Goal: Task Accomplishment & Management: Use online tool/utility

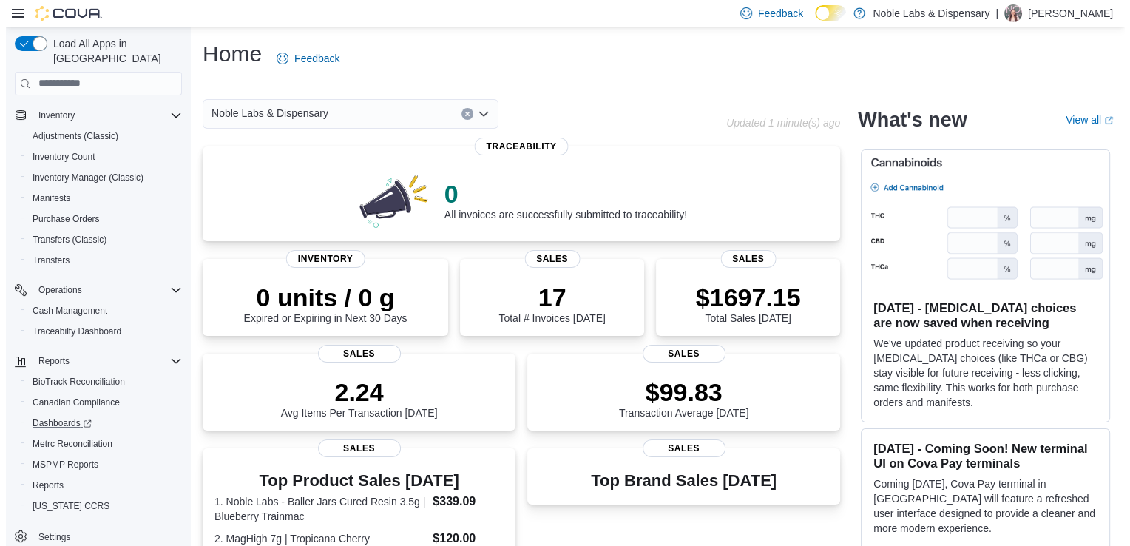
scroll to position [223, 0]
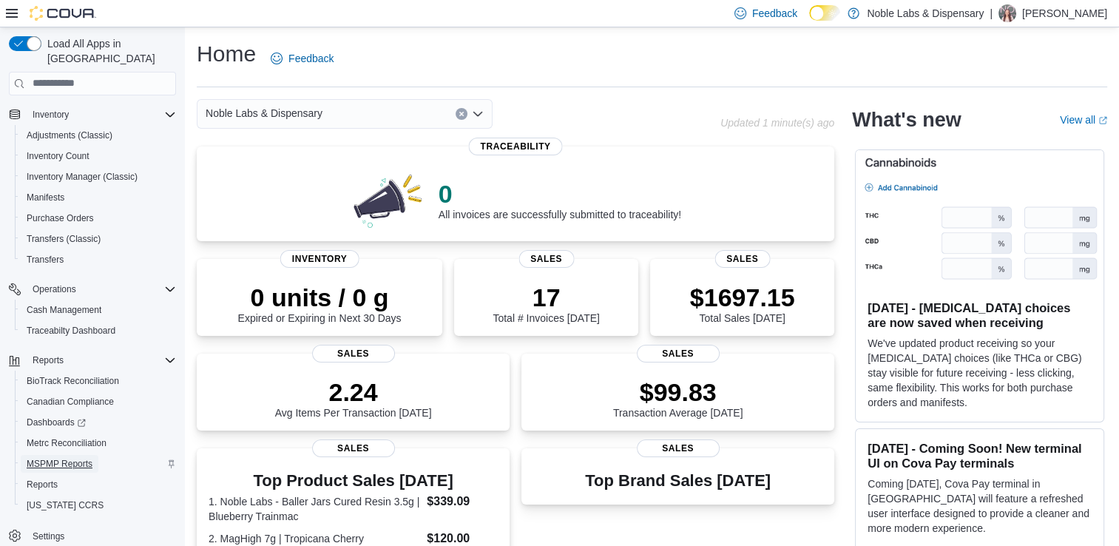
click at [53, 455] on span "MSPMP Reports" at bounding box center [60, 464] width 66 height 18
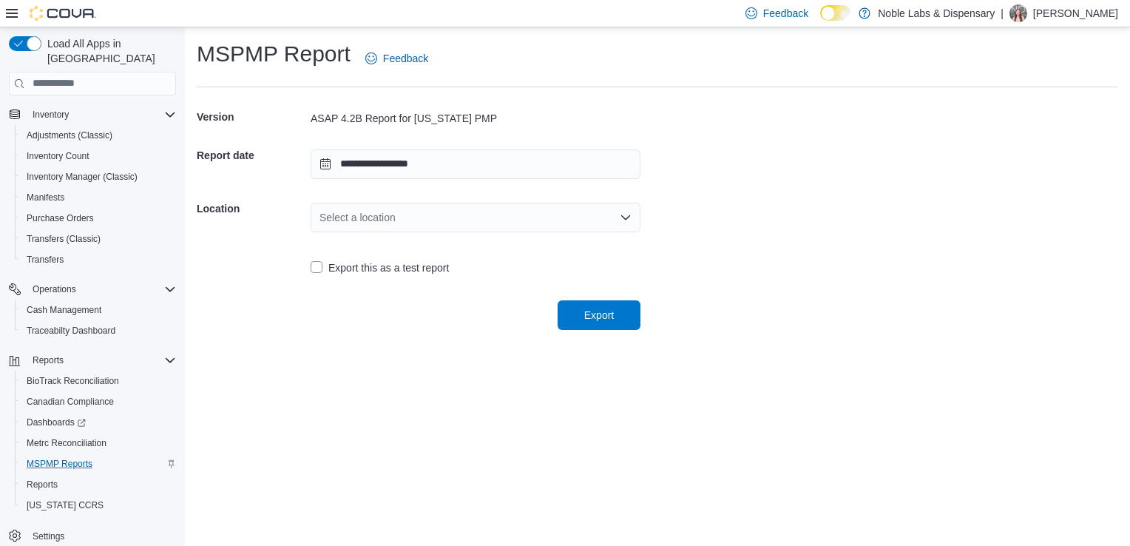
click at [627, 217] on icon "Open list of options" at bounding box center [625, 217] width 9 height 4
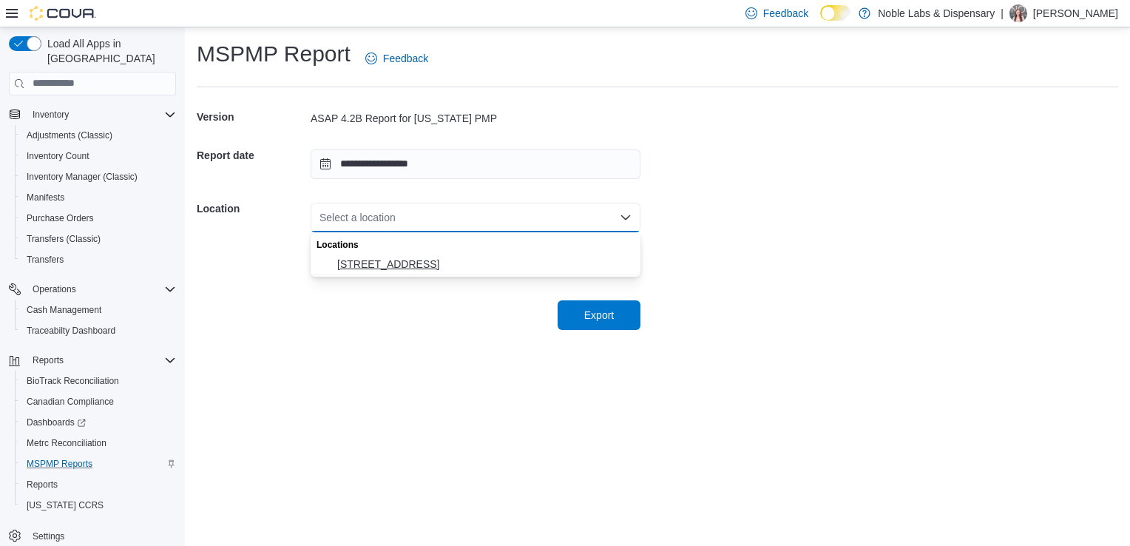
click at [518, 262] on span "[STREET_ADDRESS]" at bounding box center [484, 264] width 294 height 15
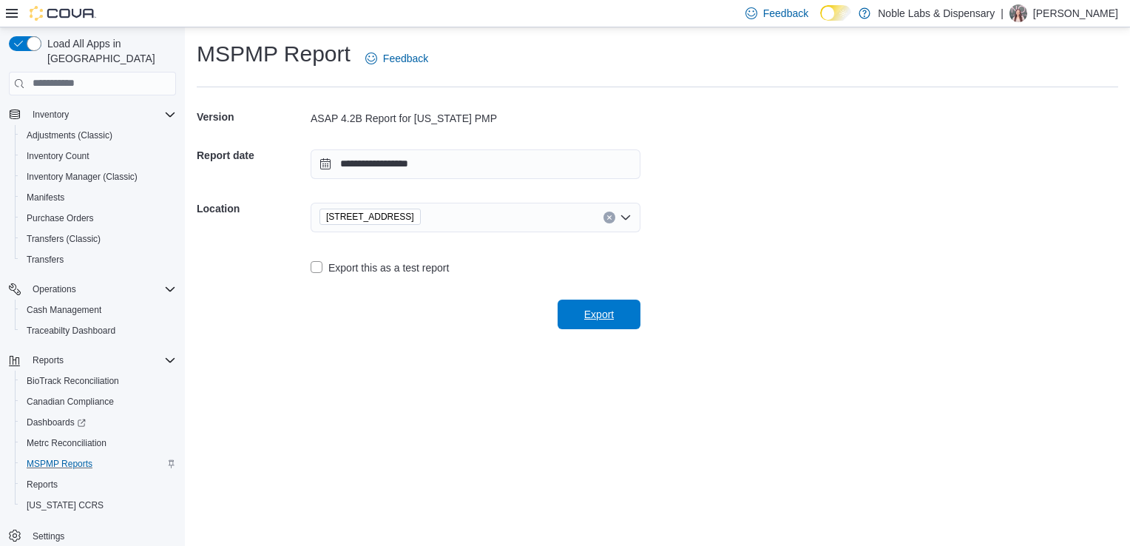
click at [611, 325] on span "Export" at bounding box center [598, 314] width 65 height 30
